Goal: Check status: Check status

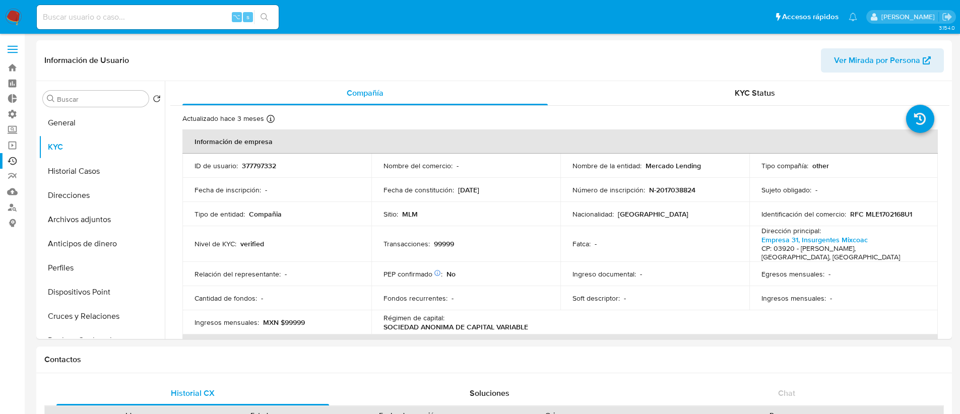
select select "10"
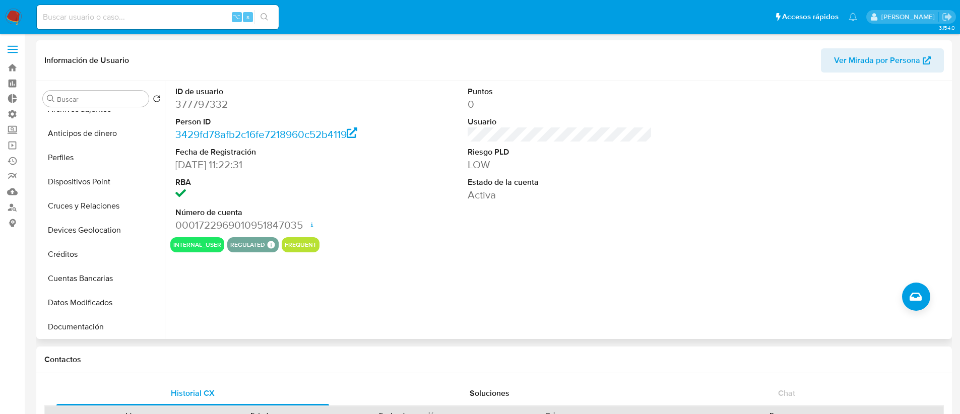
scroll to position [195, 0]
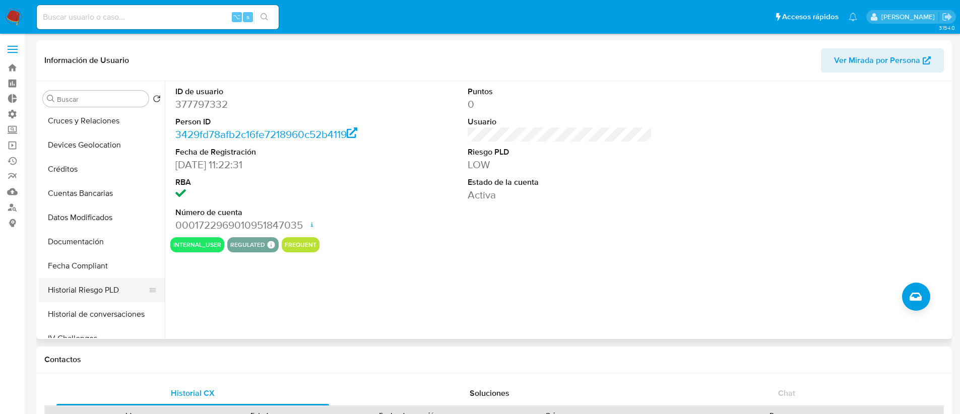
select select "10"
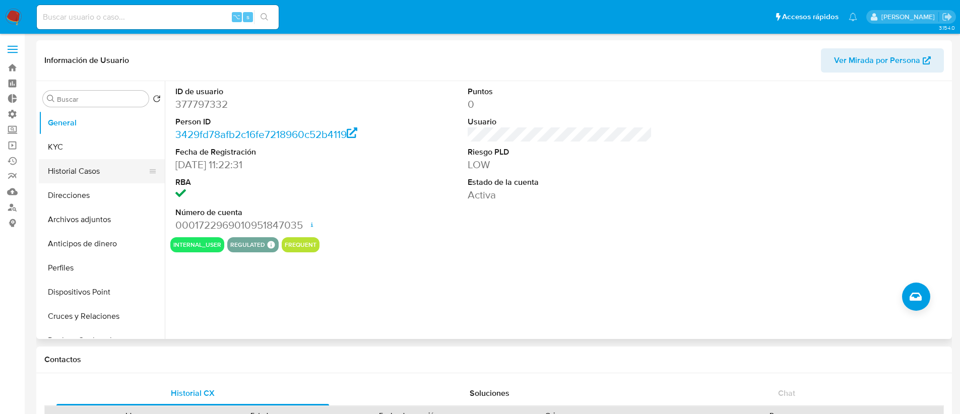
click at [105, 168] on button "Historial Casos" at bounding box center [98, 171] width 118 height 24
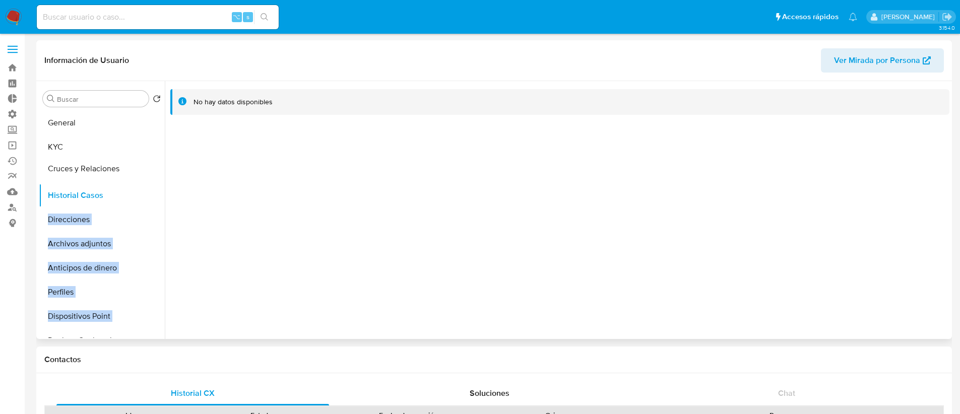
drag, startPoint x: 147, startPoint y: 319, endPoint x: 137, endPoint y: 172, distance: 148.0
click at [137, 172] on ul "General KYC Historial Casos Direcciones Archivos adjuntos Anticipos de dinero P…" at bounding box center [102, 224] width 126 height 227
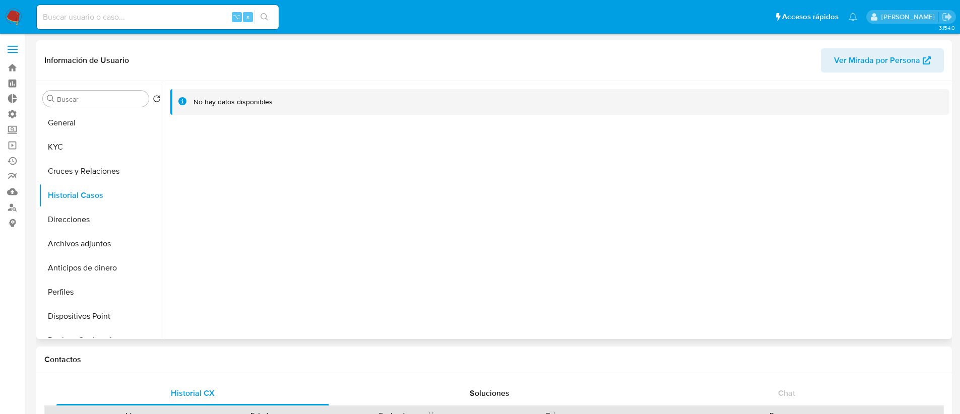
click at [257, 201] on div at bounding box center [557, 210] width 784 height 258
click at [98, 117] on button "General" at bounding box center [98, 123] width 118 height 24
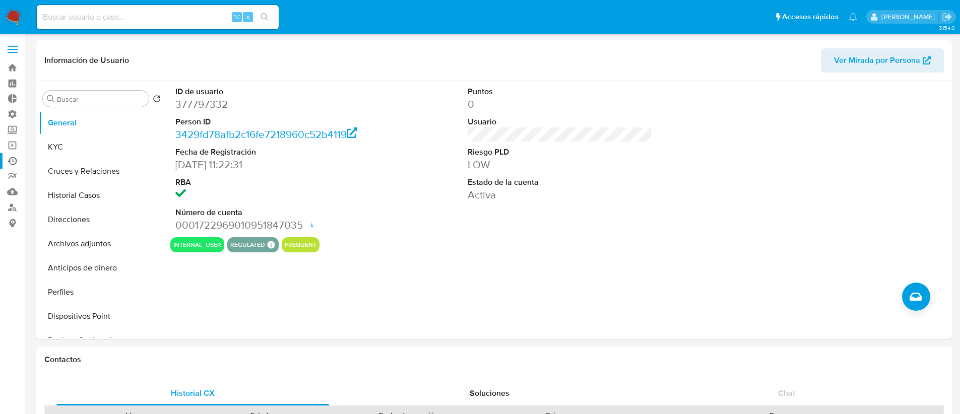
click at [16, 155] on link "Ejecuciones automáticas" at bounding box center [60, 161] width 120 height 16
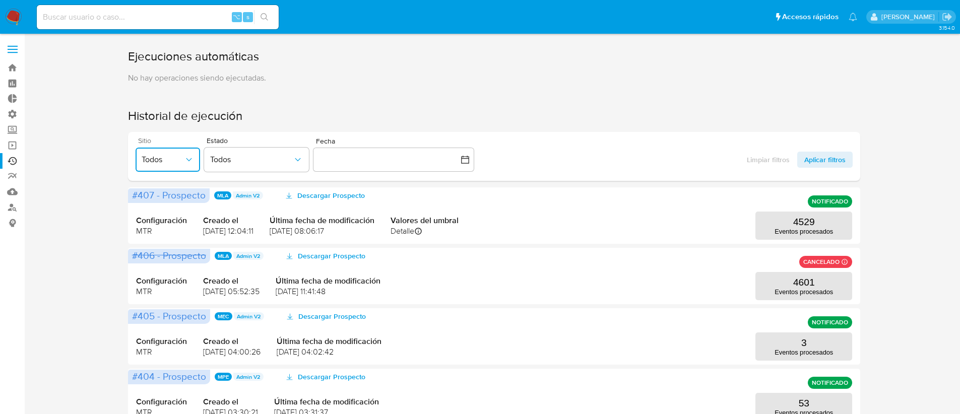
click at [171, 165] on button "Todos" at bounding box center [168, 160] width 64 height 24
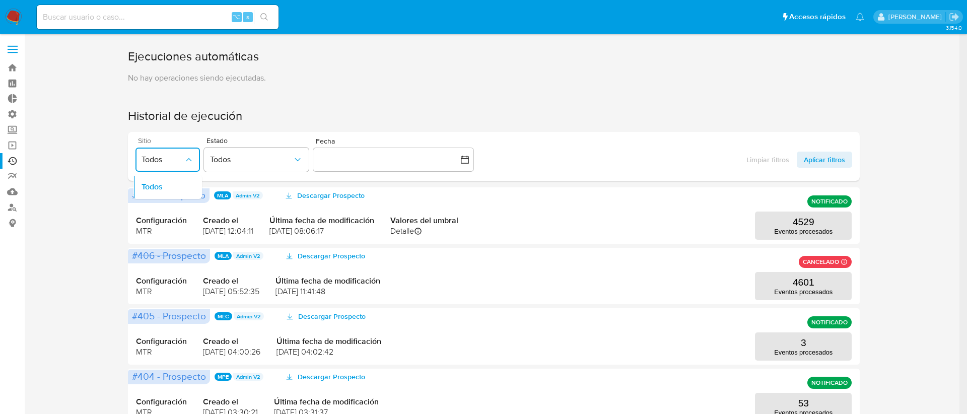
click at [172, 162] on span "Todos" at bounding box center [163, 160] width 42 height 10
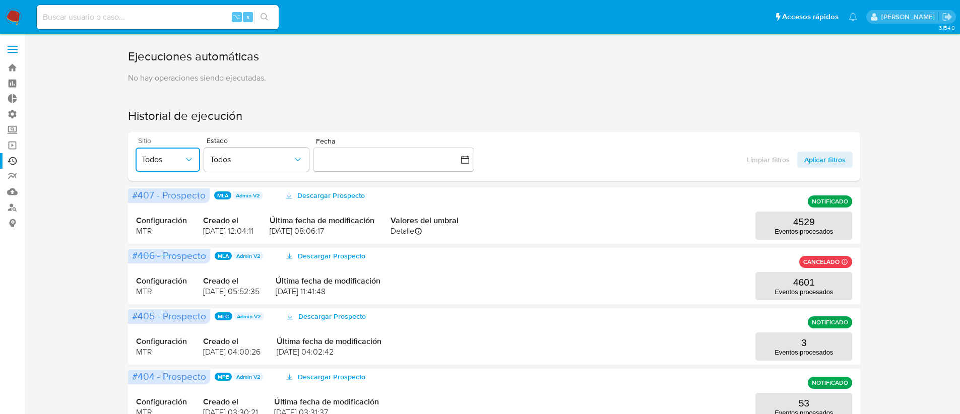
click at [171, 157] on span "Todos" at bounding box center [163, 160] width 42 height 10
click at [312, 114] on h1 "Historial de ejecución" at bounding box center [497, 116] width 738 height 16
click at [253, 150] on button "Todos" at bounding box center [256, 160] width 105 height 24
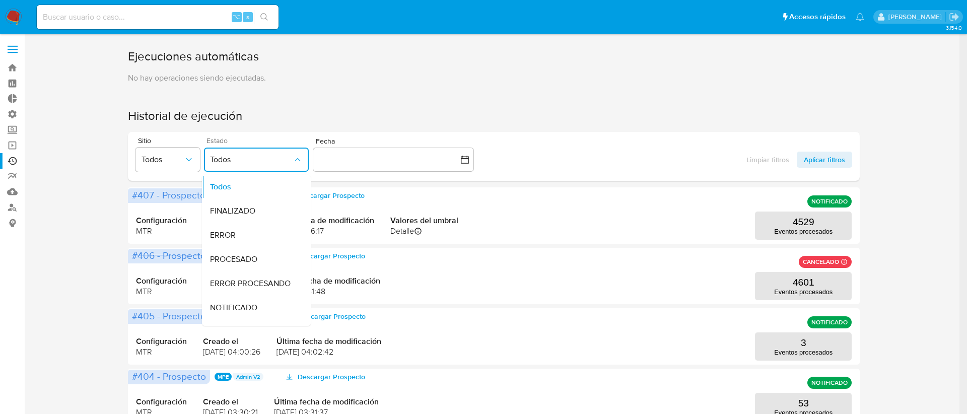
click at [253, 150] on button "Todos" at bounding box center [256, 160] width 105 height 24
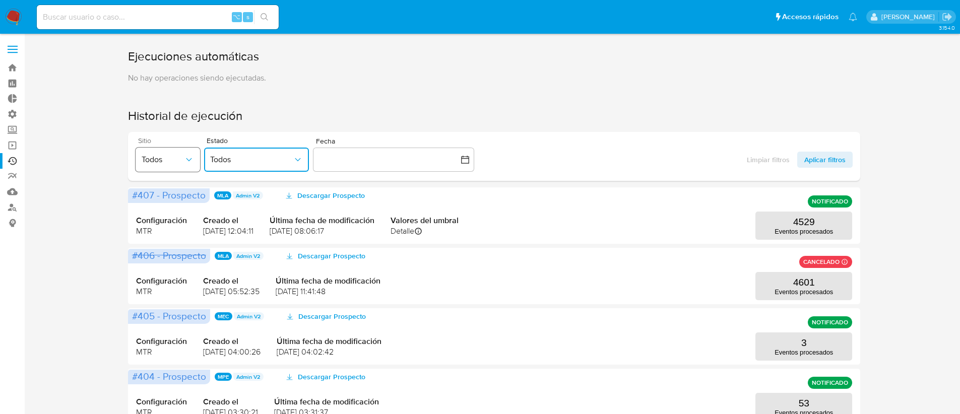
click at [168, 161] on span "Todos" at bounding box center [163, 160] width 42 height 10
click at [176, 155] on span "Todos" at bounding box center [163, 160] width 42 height 10
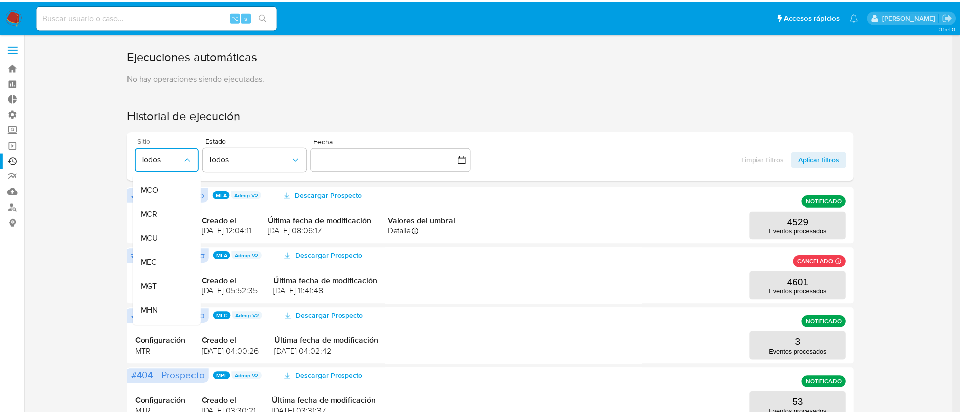
scroll to position [183, 0]
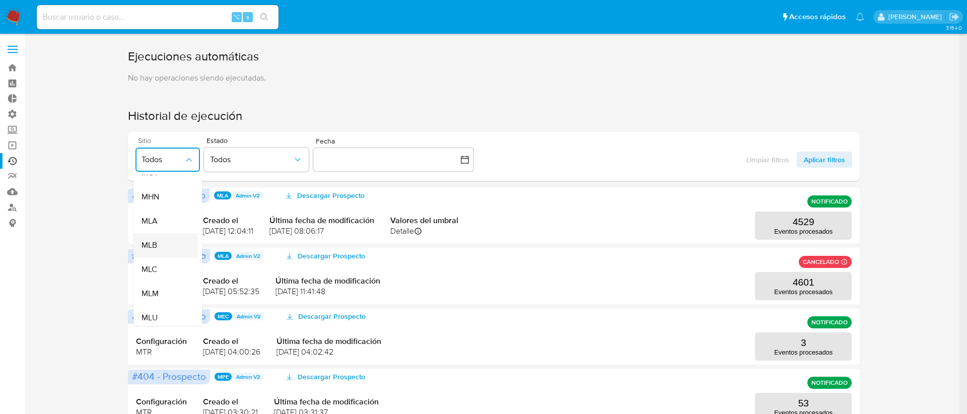
click at [162, 247] on div "MLB" at bounding box center [163, 245] width 42 height 24
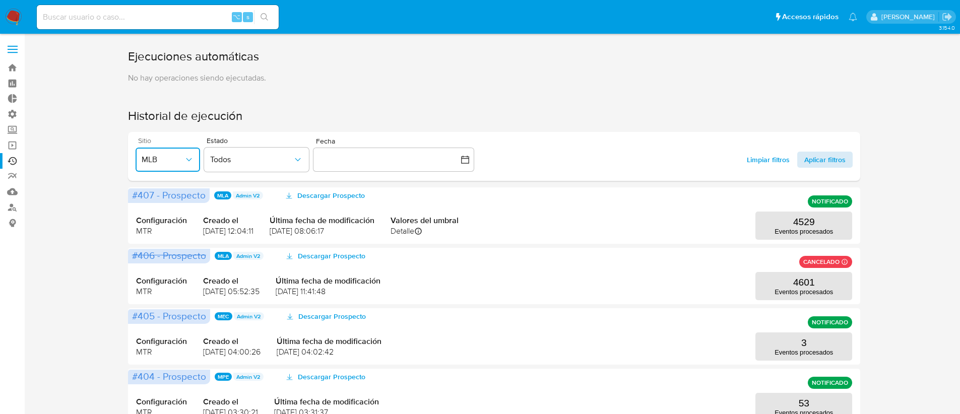
click at [827, 160] on span "Aplicar filtros" at bounding box center [824, 160] width 41 height 16
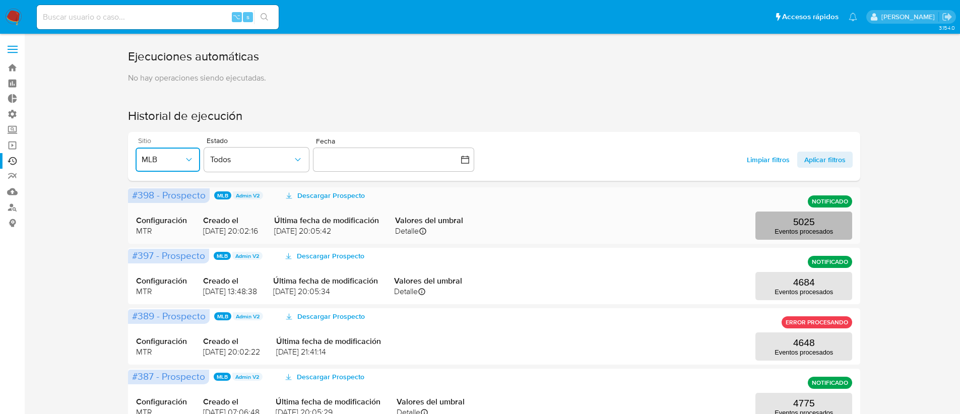
click at [801, 222] on p "5025" at bounding box center [804, 222] width 22 height 11
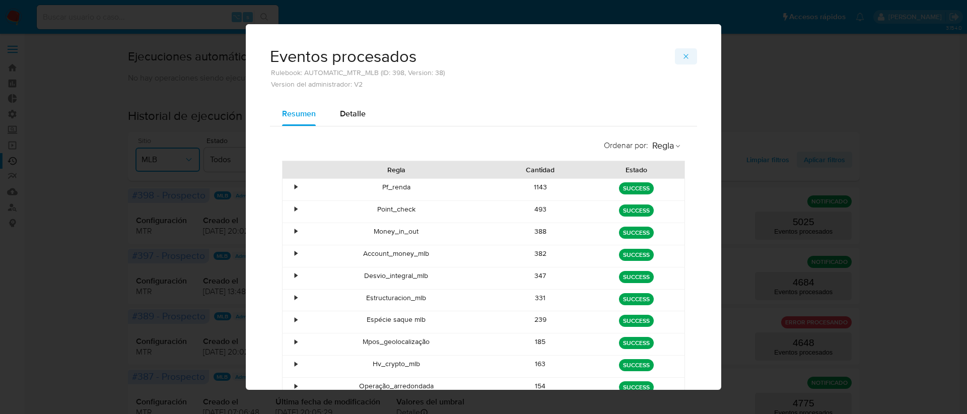
click at [685, 60] on icon "button" at bounding box center [686, 56] width 8 height 8
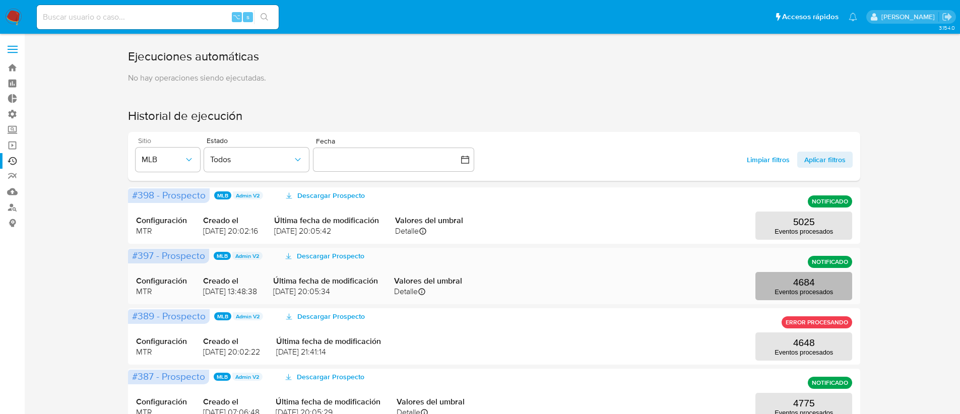
click at [780, 287] on button "4684 Eventos procesados" at bounding box center [803, 286] width 97 height 28
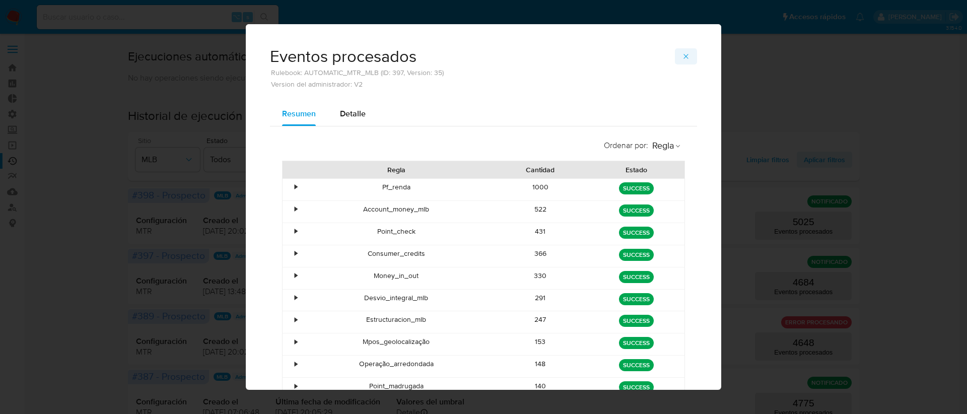
click at [683, 57] on icon "button" at bounding box center [686, 56] width 8 height 8
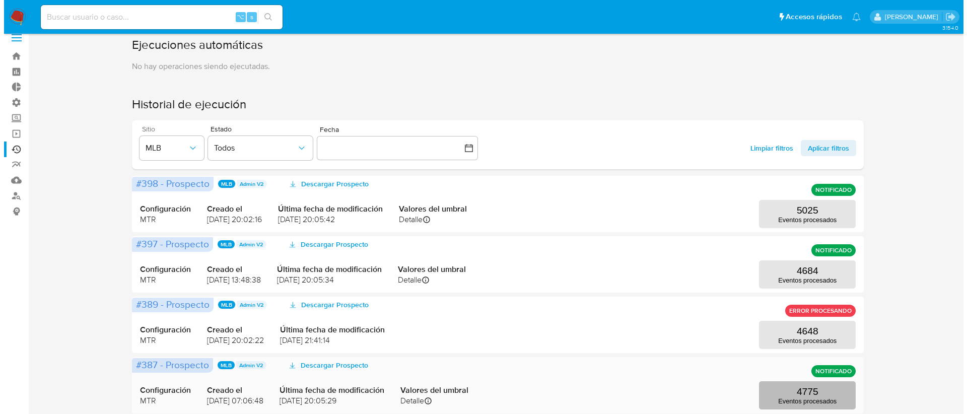
scroll to position [48, 0]
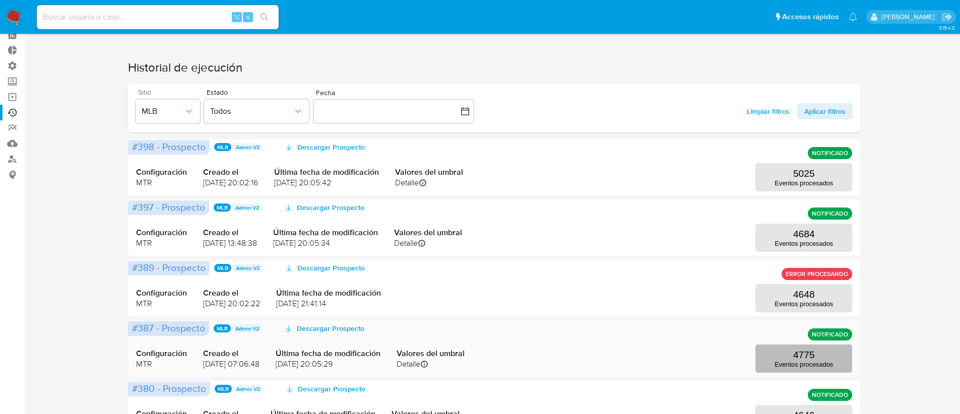
click at [794, 362] on p "Eventos procesados" at bounding box center [803, 365] width 58 height 8
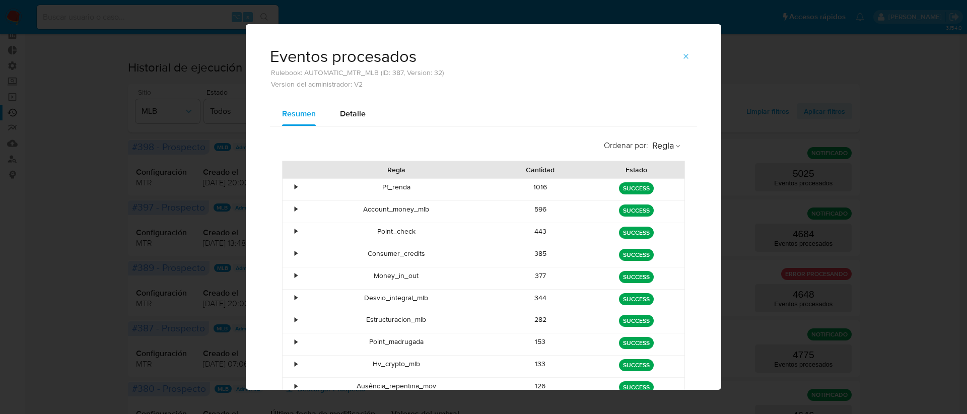
click at [300, 208] on div "Account_money_mlb" at bounding box center [396, 212] width 192 height 22
click at [289, 208] on div "•" at bounding box center [292, 212] width 18 height 22
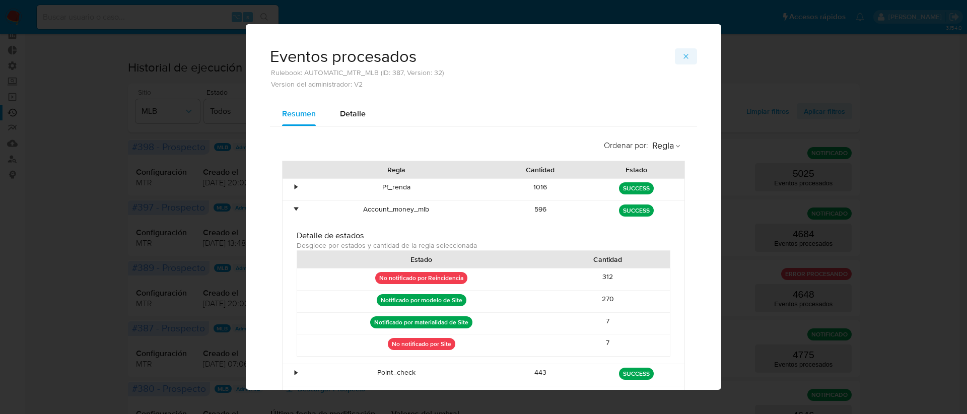
click at [682, 59] on icon "button" at bounding box center [686, 56] width 8 height 8
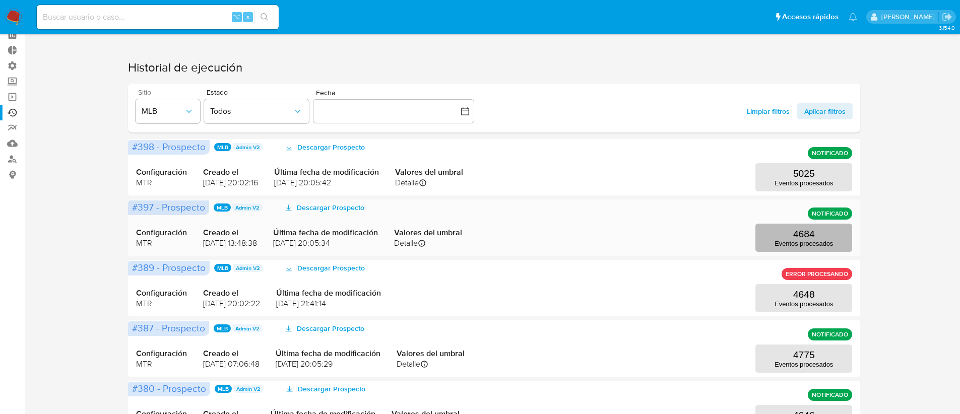
click at [786, 228] on button "4684 Eventos procesados" at bounding box center [803, 238] width 97 height 28
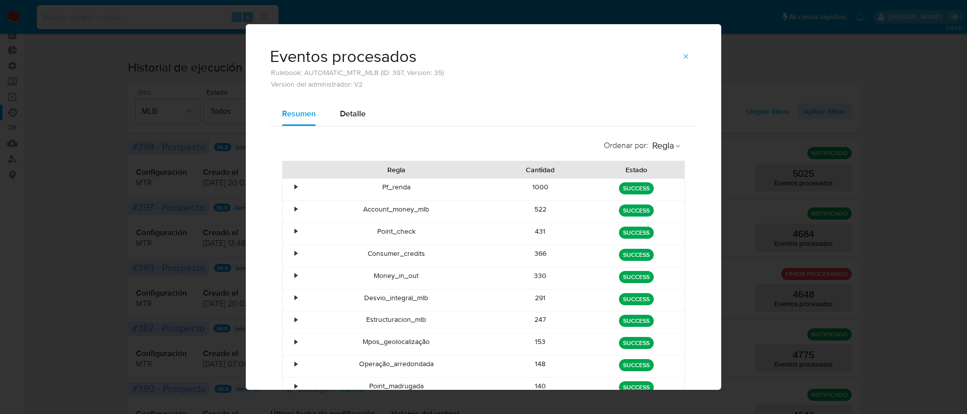
click at [289, 209] on div "•" at bounding box center [292, 212] width 18 height 22
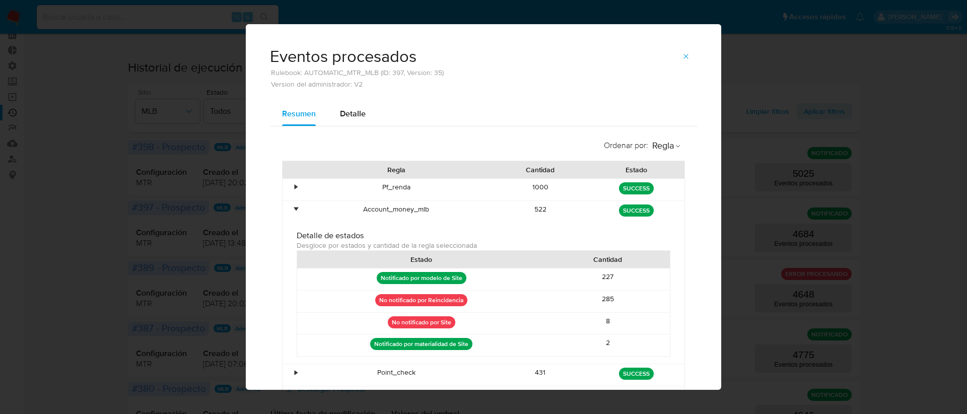
click at [289, 209] on div "•" at bounding box center [292, 212] width 18 height 22
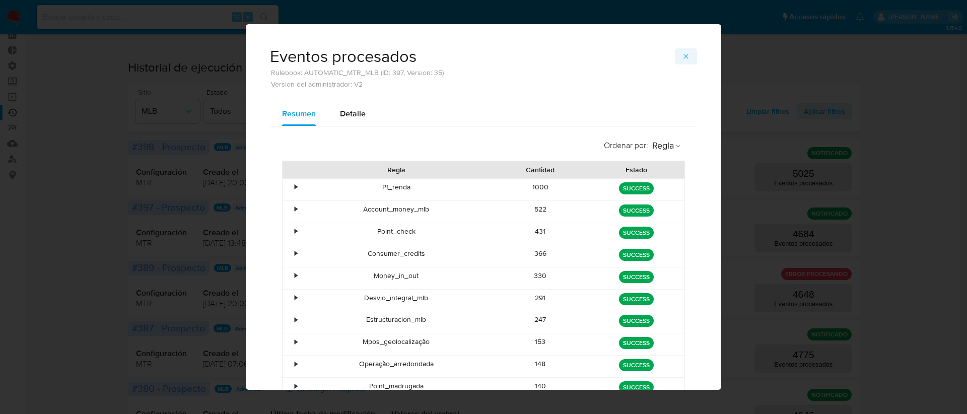
click at [682, 59] on icon "button" at bounding box center [686, 56] width 8 height 8
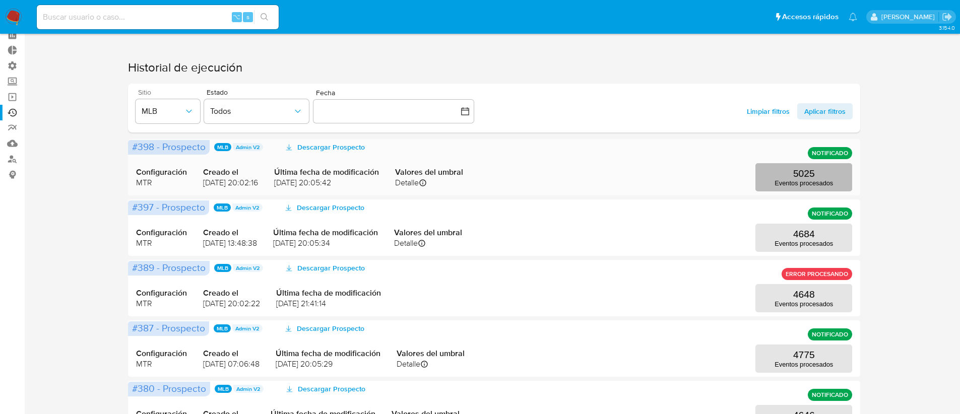
click at [801, 176] on p "5025" at bounding box center [804, 173] width 22 height 11
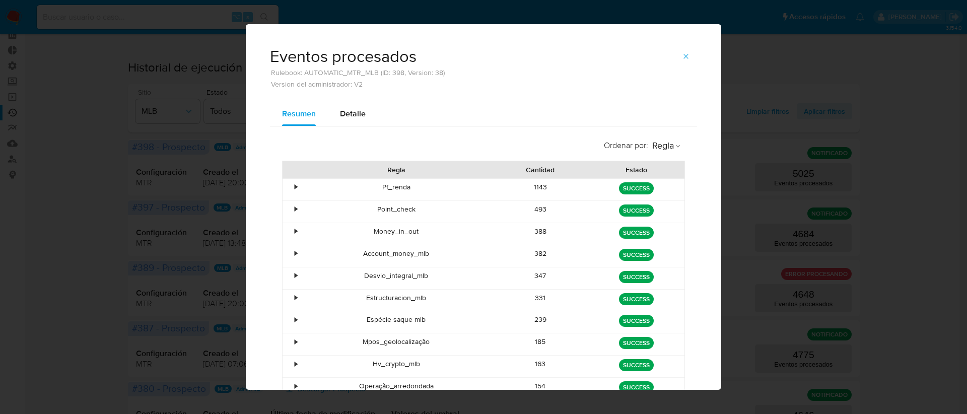
click at [288, 253] on div "•" at bounding box center [292, 256] width 18 height 22
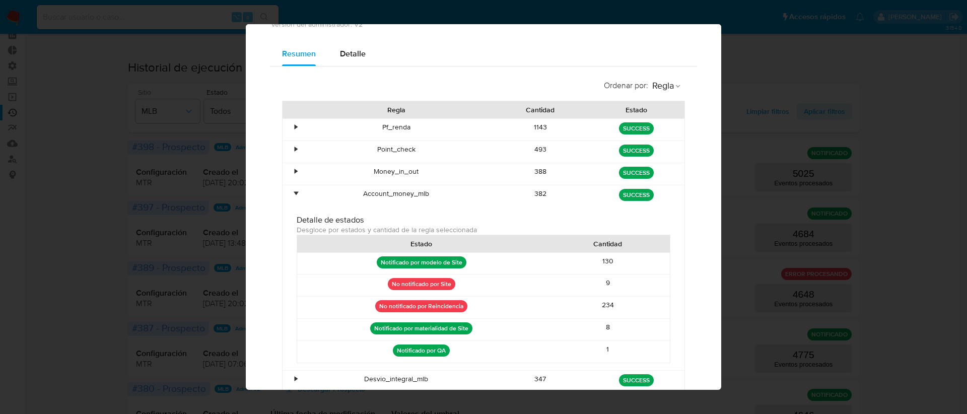
scroll to position [62, 0]
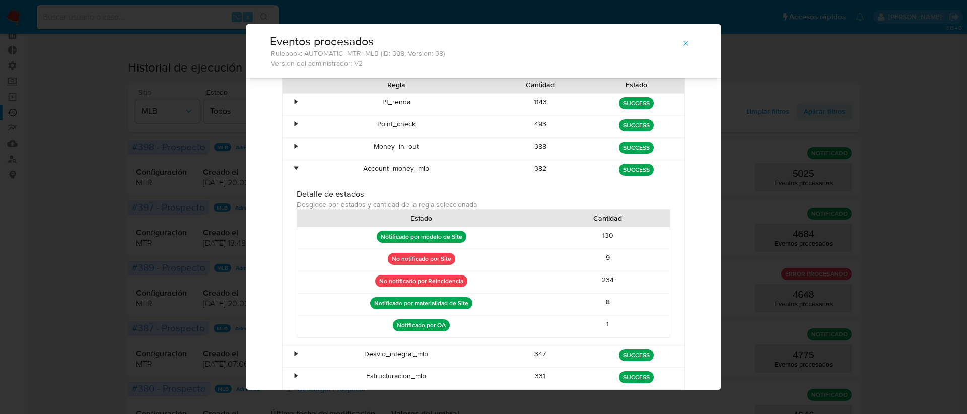
click at [295, 167] on div "•" at bounding box center [292, 171] width 18 height 22
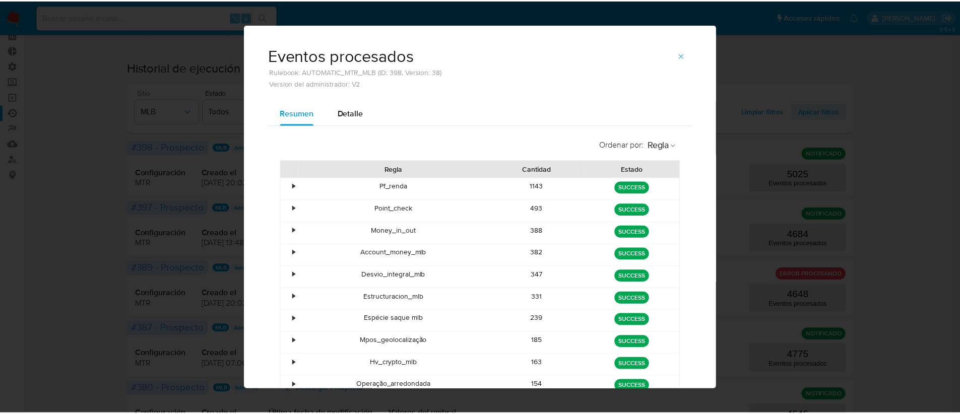
scroll to position [0, 0]
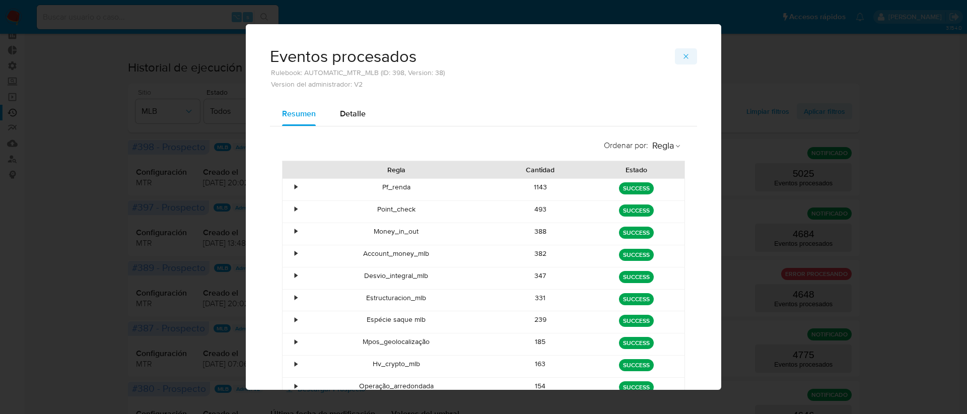
click at [682, 51] on span "button" at bounding box center [686, 56] width 8 height 14
